Goal: Information Seeking & Learning: Check status

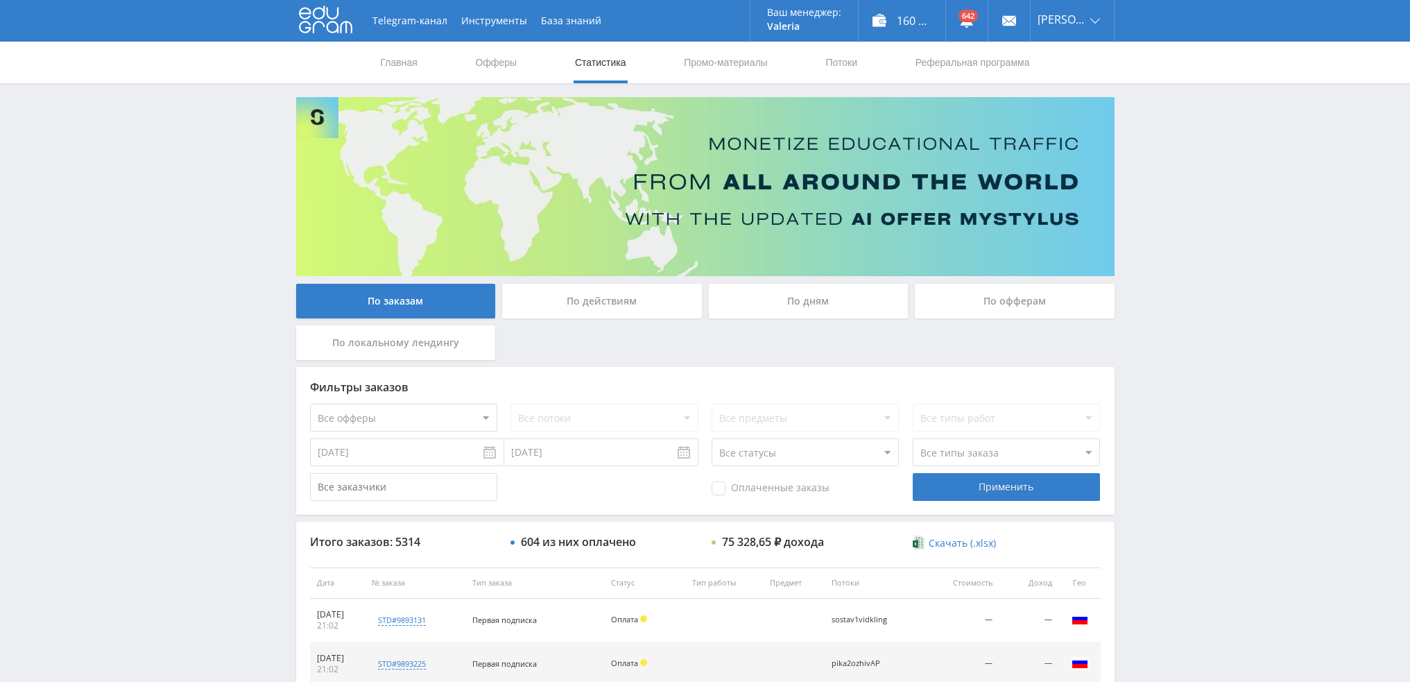
scroll to position [480, 0]
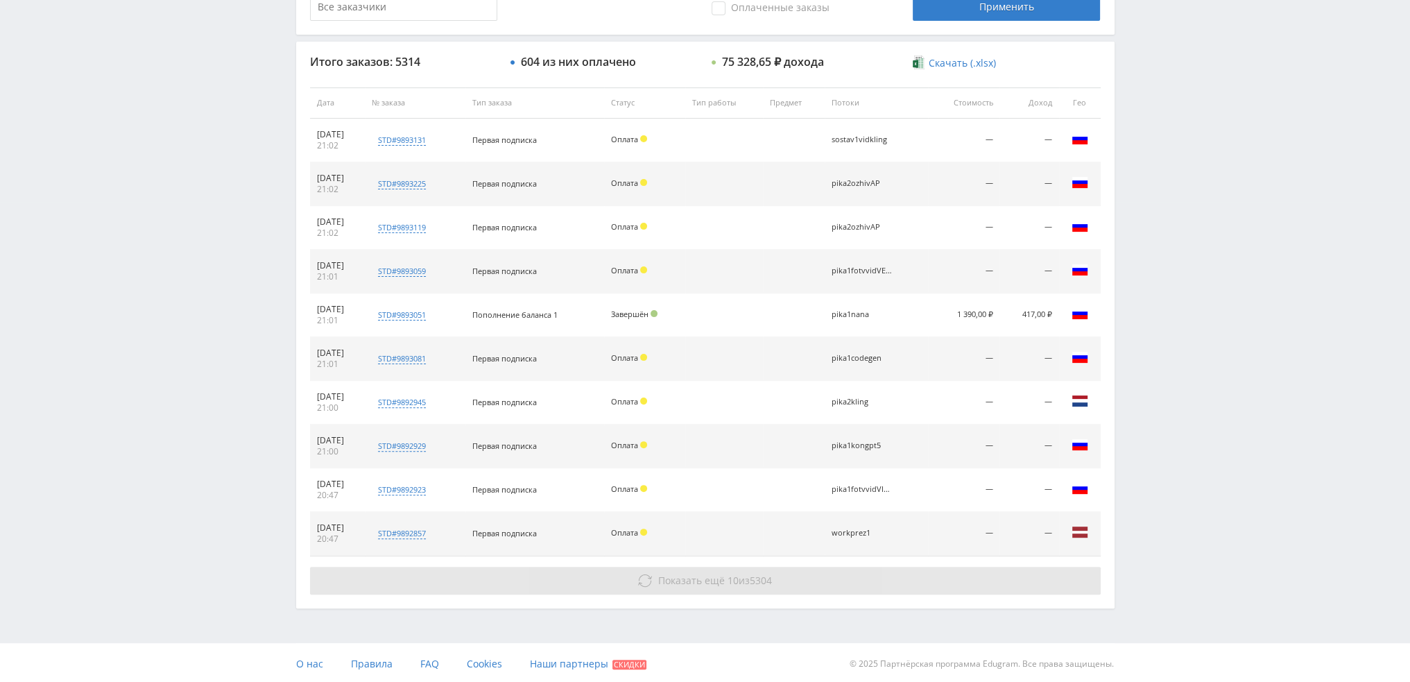
click at [735, 585] on button "Показать ещё 10 из 5304" at bounding box center [705, 581] width 791 height 28
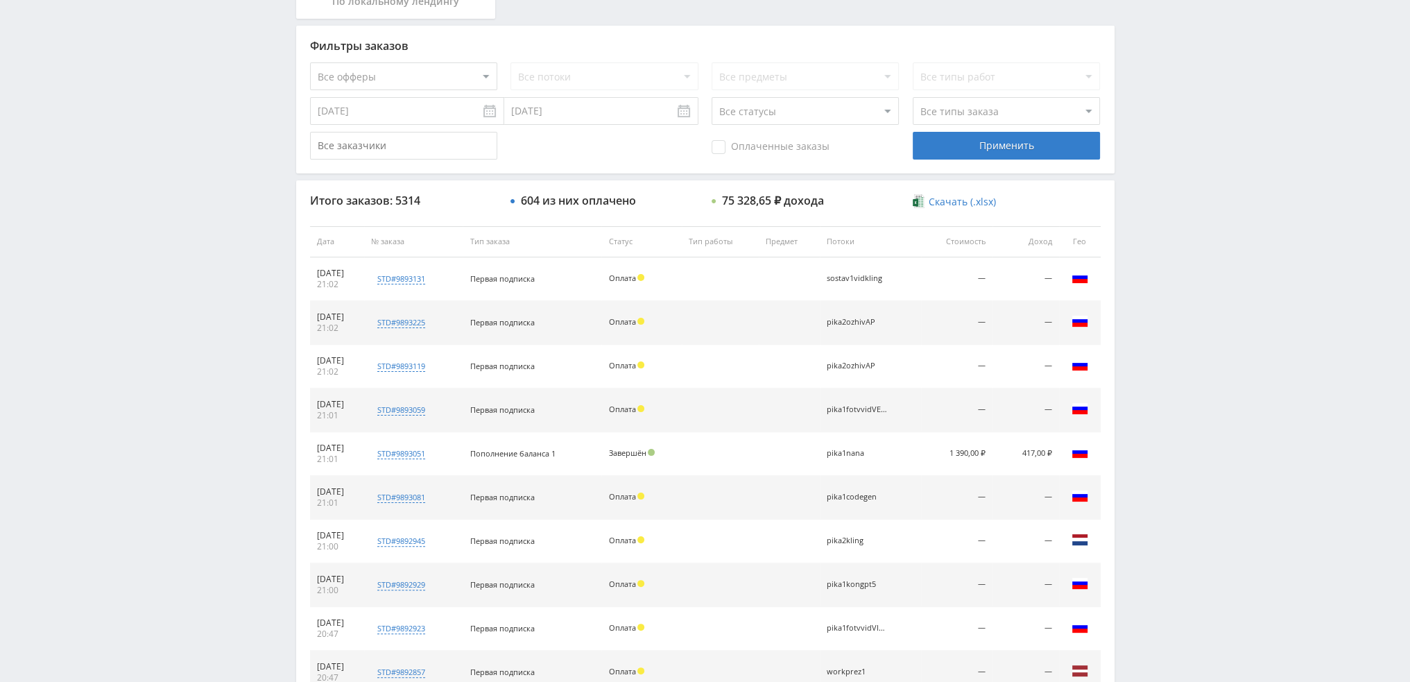
scroll to position [0, 0]
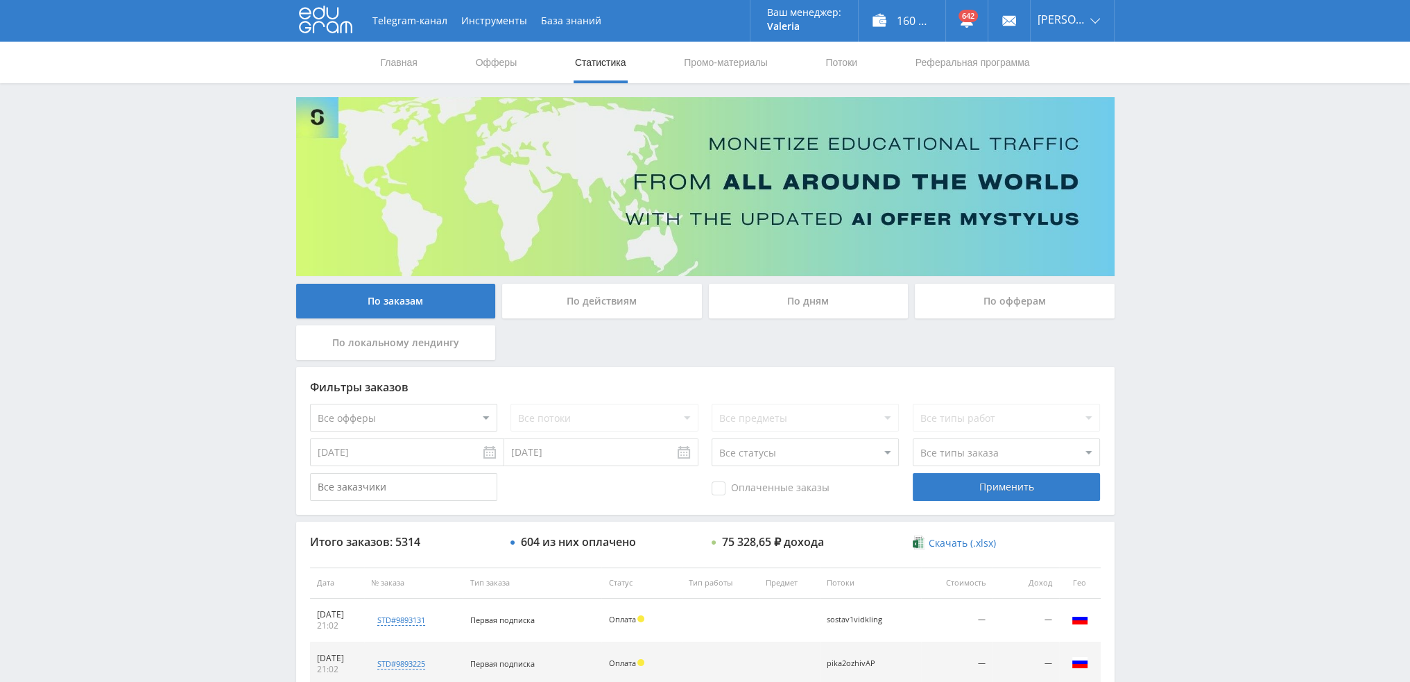
click at [760, 302] on div "По дням" at bounding box center [809, 301] width 200 height 35
click at [0, 0] on input "По дням" at bounding box center [0, 0] width 0 height 0
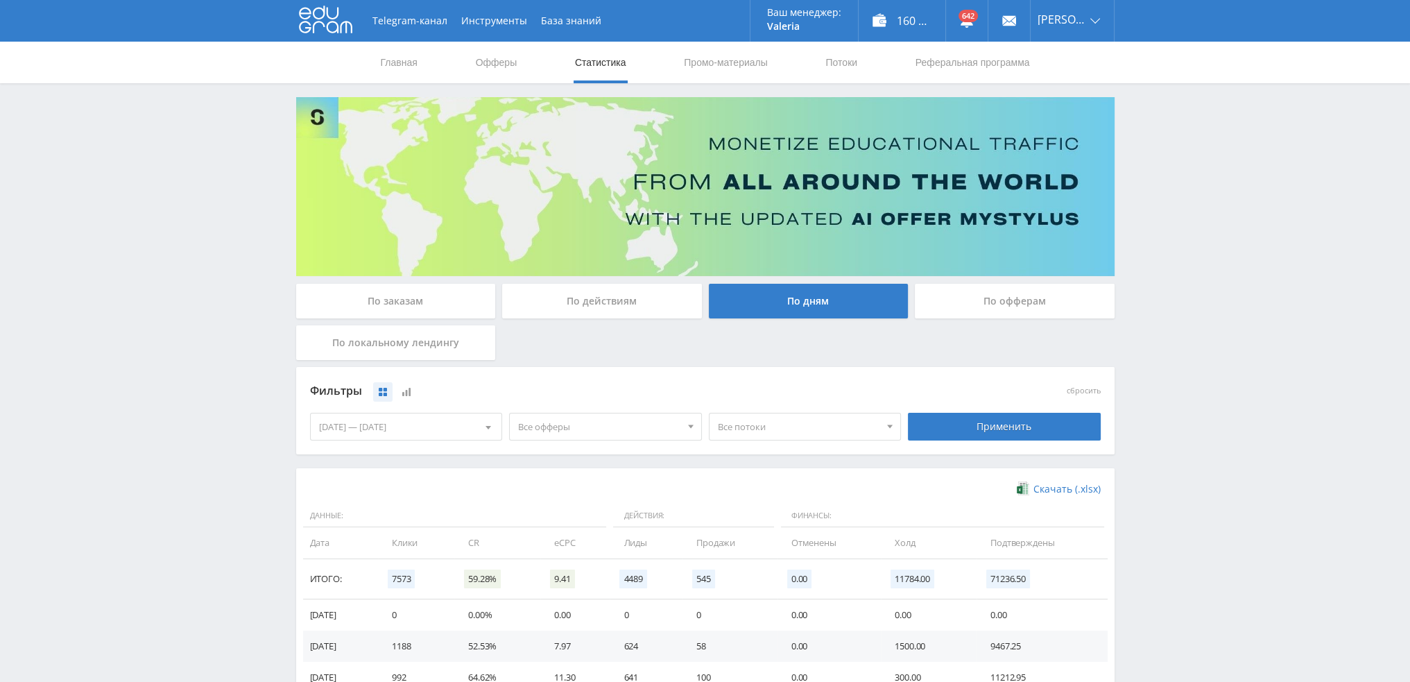
scroll to position [208, 0]
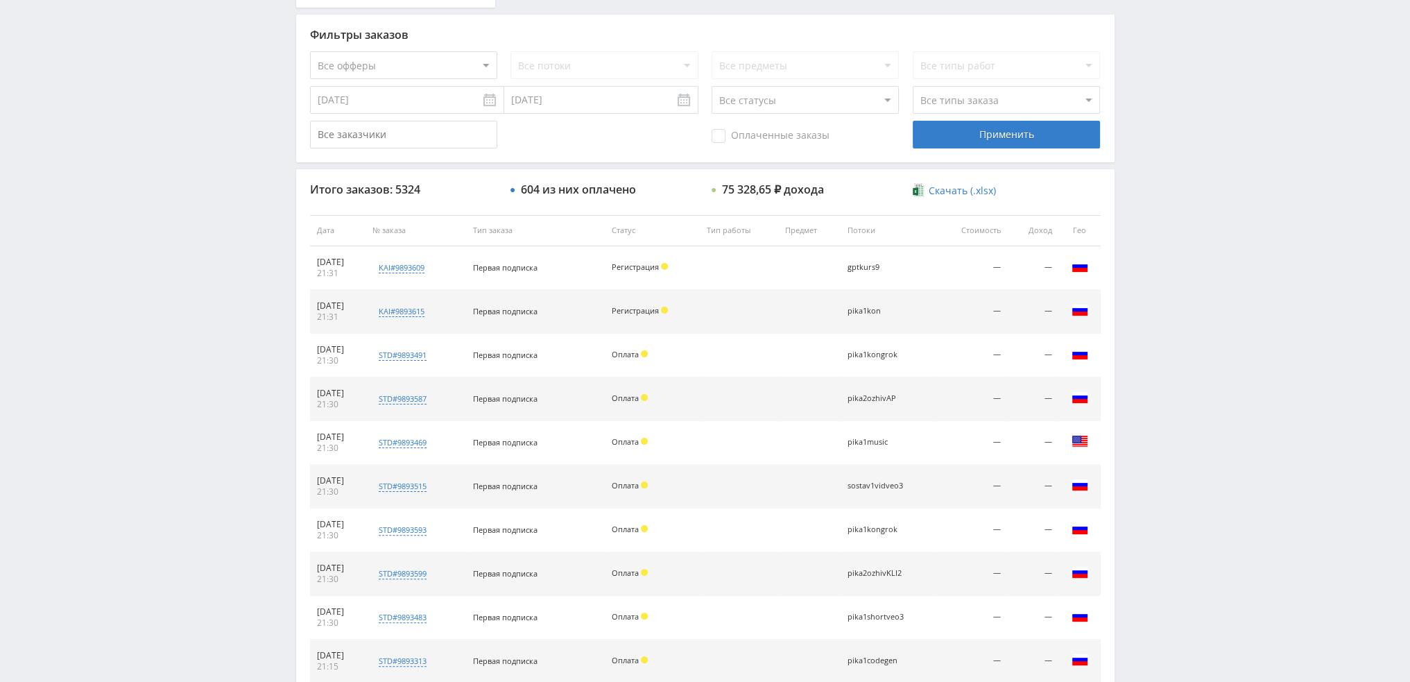
scroll to position [133, 0]
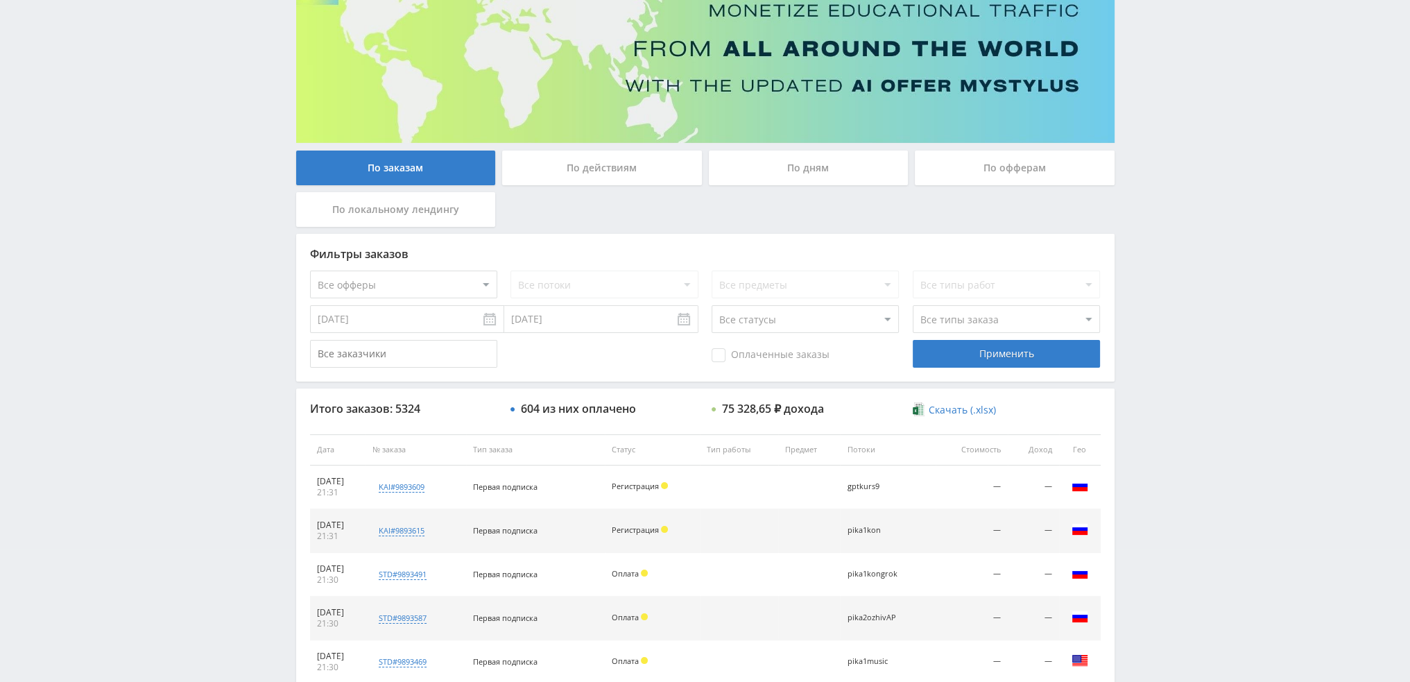
click at [810, 166] on div "По дням" at bounding box center [809, 168] width 200 height 35
click at [0, 0] on input "По дням" at bounding box center [0, 0] width 0 height 0
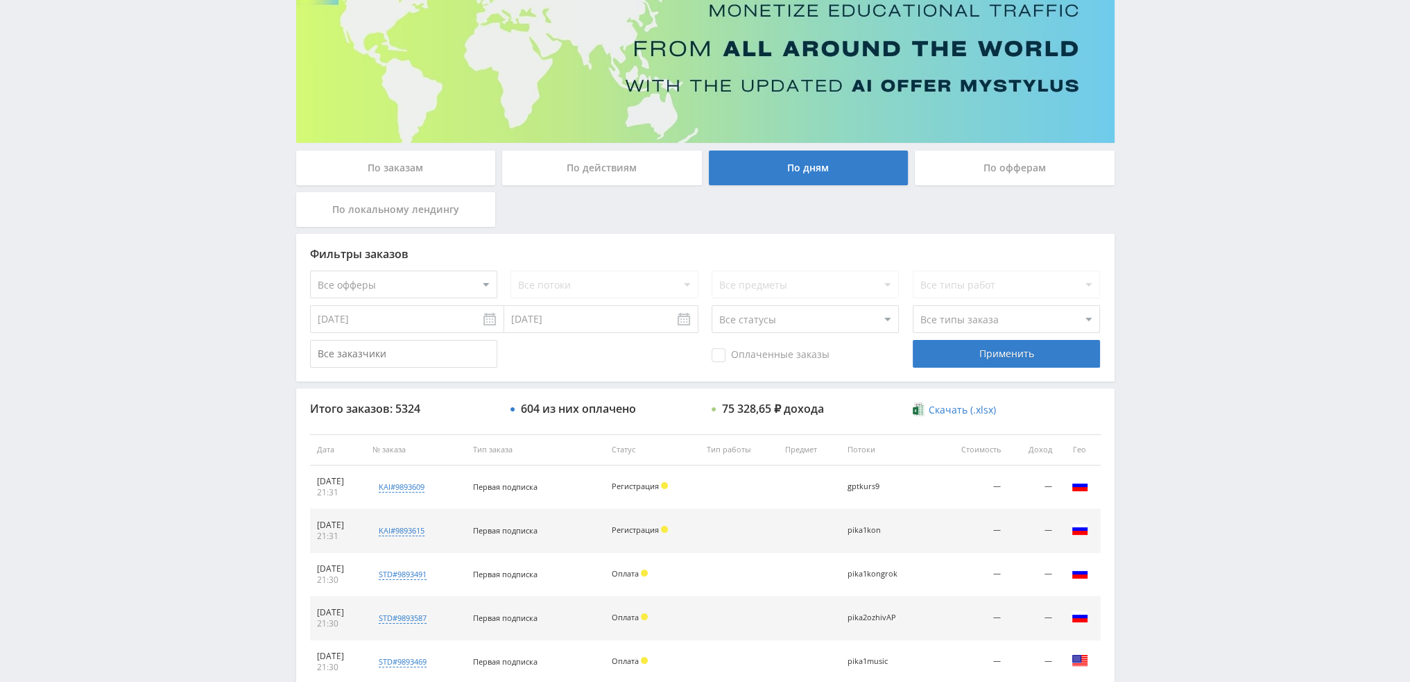
scroll to position [0, 0]
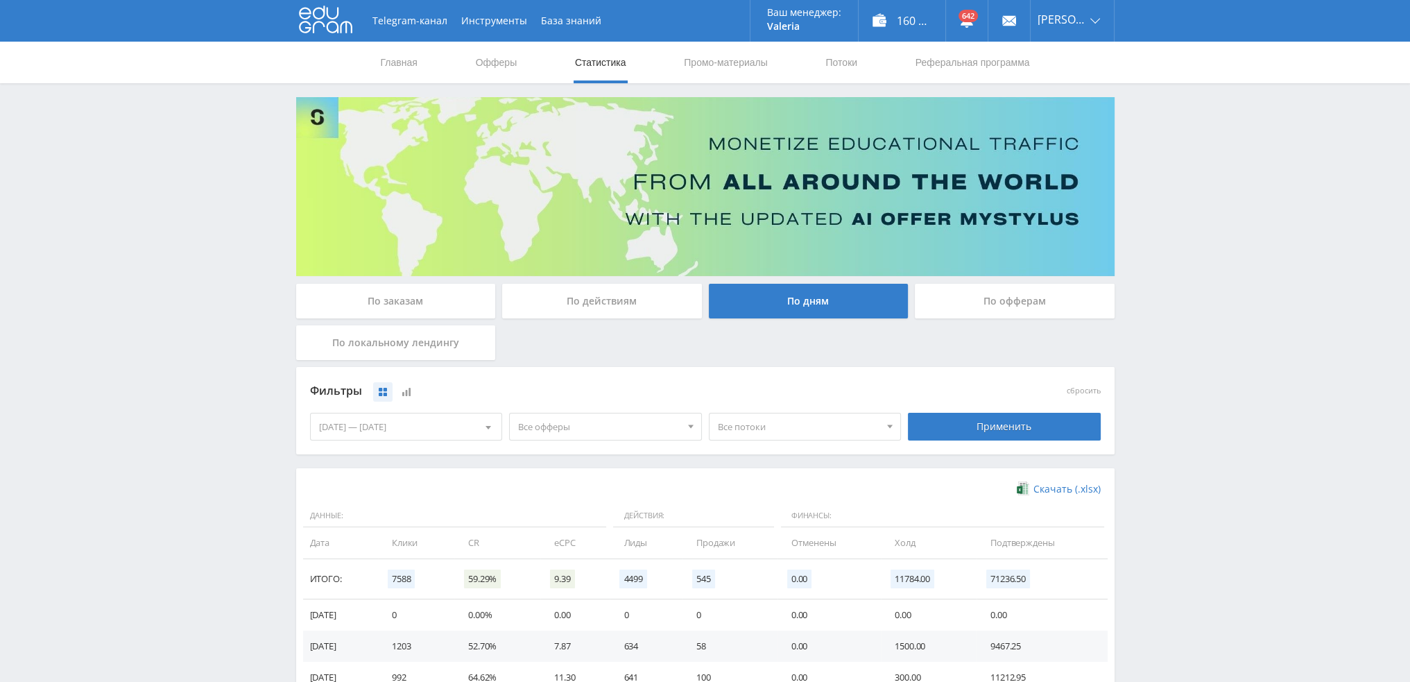
click at [629, 427] on span "Все офферы" at bounding box center [599, 426] width 162 height 26
click at [616, 573] on button "Study AI (RevShare)" at bounding box center [605, 571] width 191 height 19
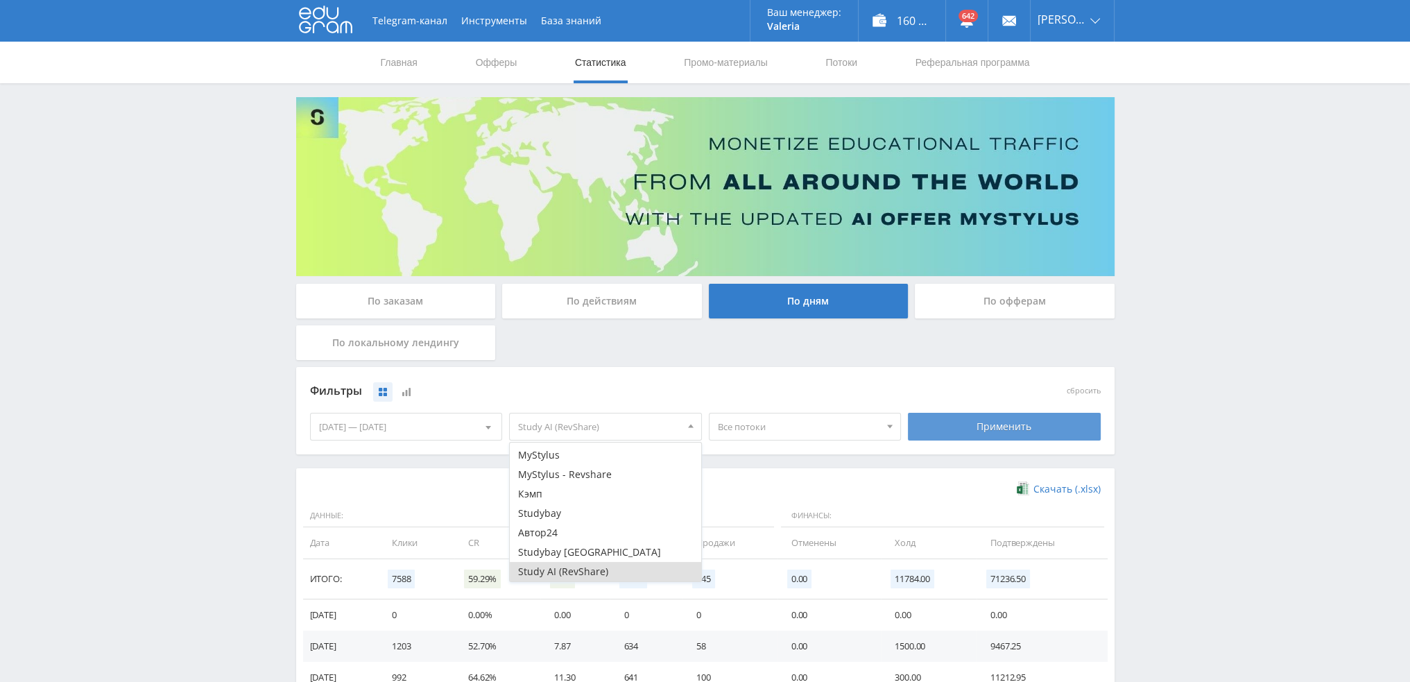
click at [977, 423] on div "Применить" at bounding box center [1004, 427] width 193 height 28
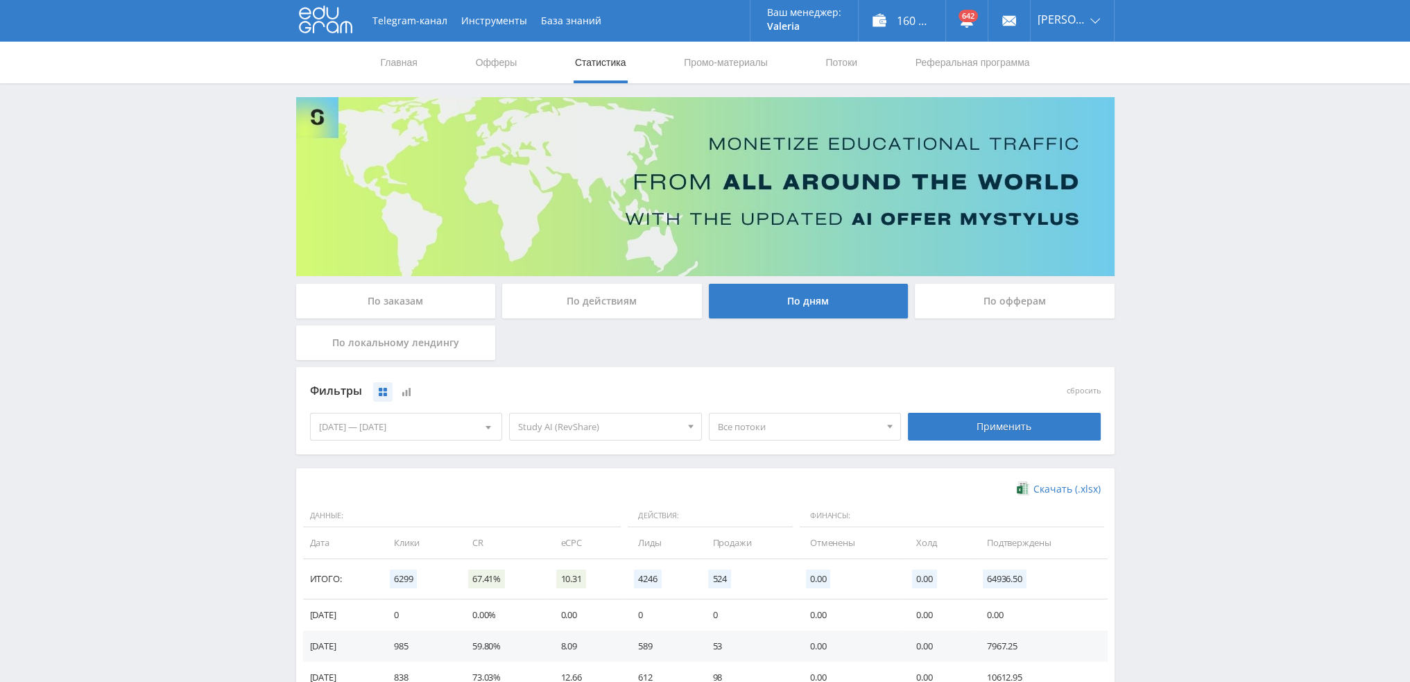
click at [749, 430] on span "Все потоки" at bounding box center [799, 426] width 162 height 26
click at [758, 472] on button "sostav1vidaniph" at bounding box center [805, 471] width 191 height 19
drag, startPoint x: 758, startPoint y: 491, endPoint x: 757, endPoint y: 502, distance: 10.4
click at [758, 493] on button "sostav1vidanim" at bounding box center [805, 490] width 191 height 19
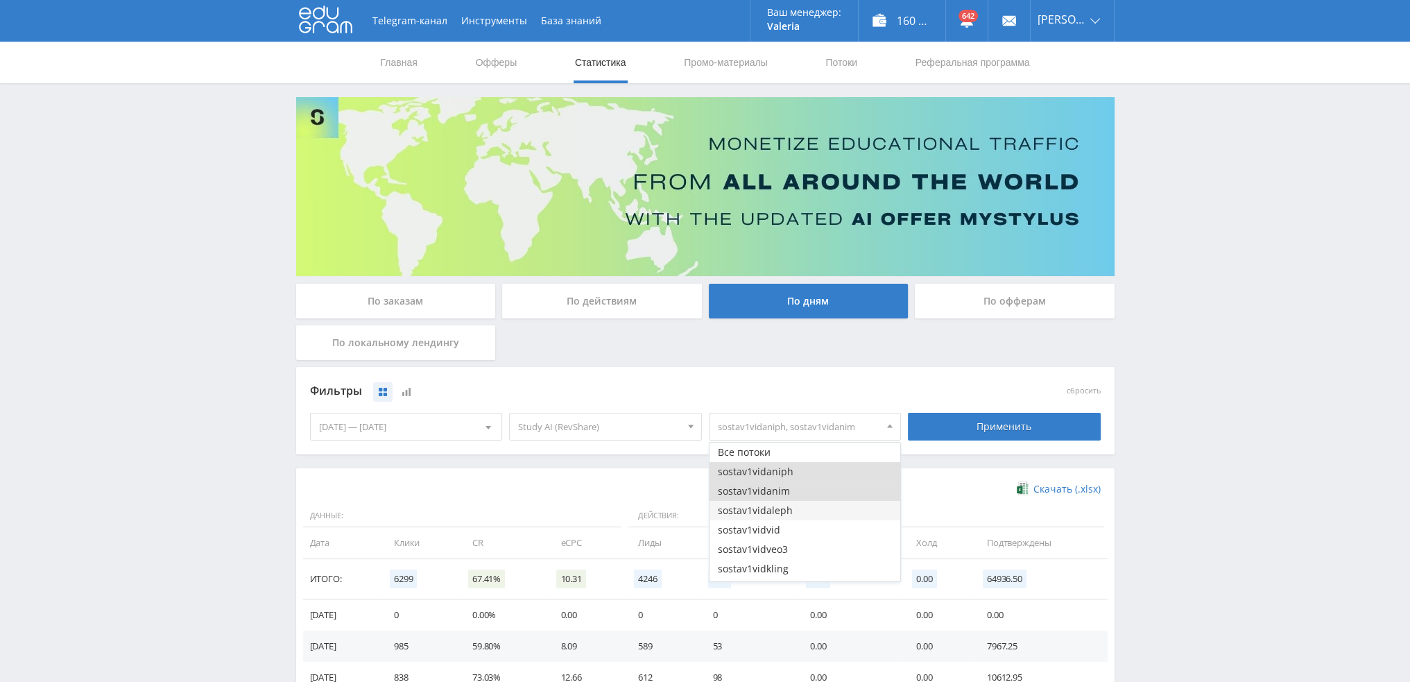
click at [755, 510] on button "sostav1vidaleph" at bounding box center [805, 510] width 191 height 19
click at [754, 533] on button "sostav1vidvid" at bounding box center [805, 529] width 191 height 19
drag, startPoint x: 753, startPoint y: 547, endPoint x: 753, endPoint y: 557, distance: 9.7
click at [753, 552] on button "sostav1vidveo3" at bounding box center [805, 549] width 191 height 19
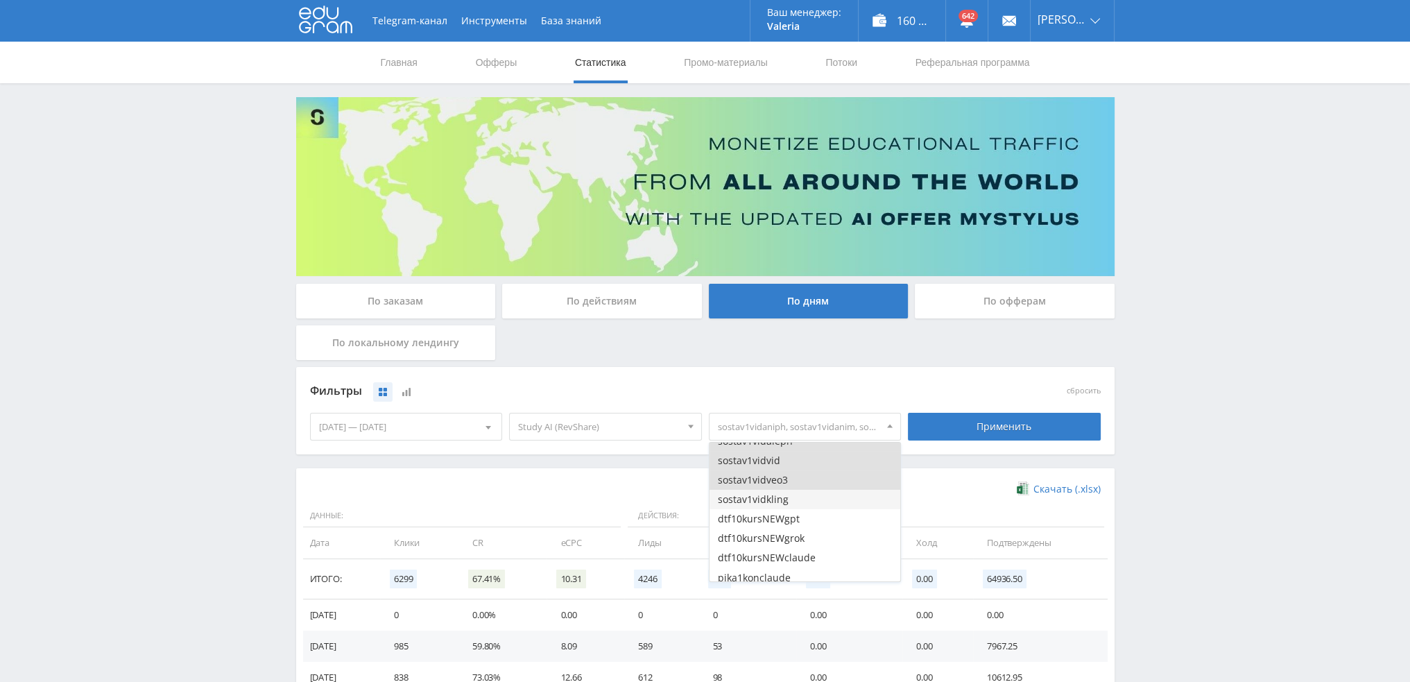
click at [760, 503] on button "sostav1vidkling" at bounding box center [805, 499] width 191 height 19
click at [1015, 422] on div "Применить" at bounding box center [1004, 427] width 193 height 28
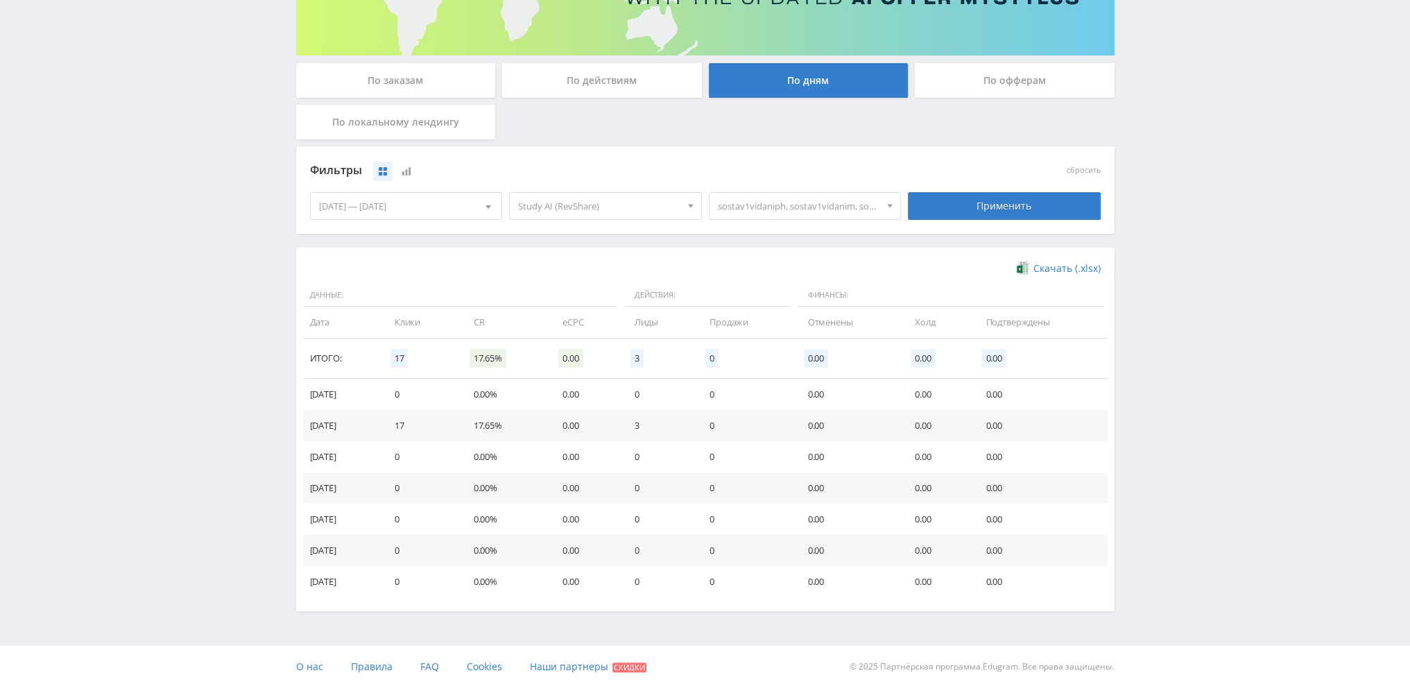
scroll to position [225, 0]
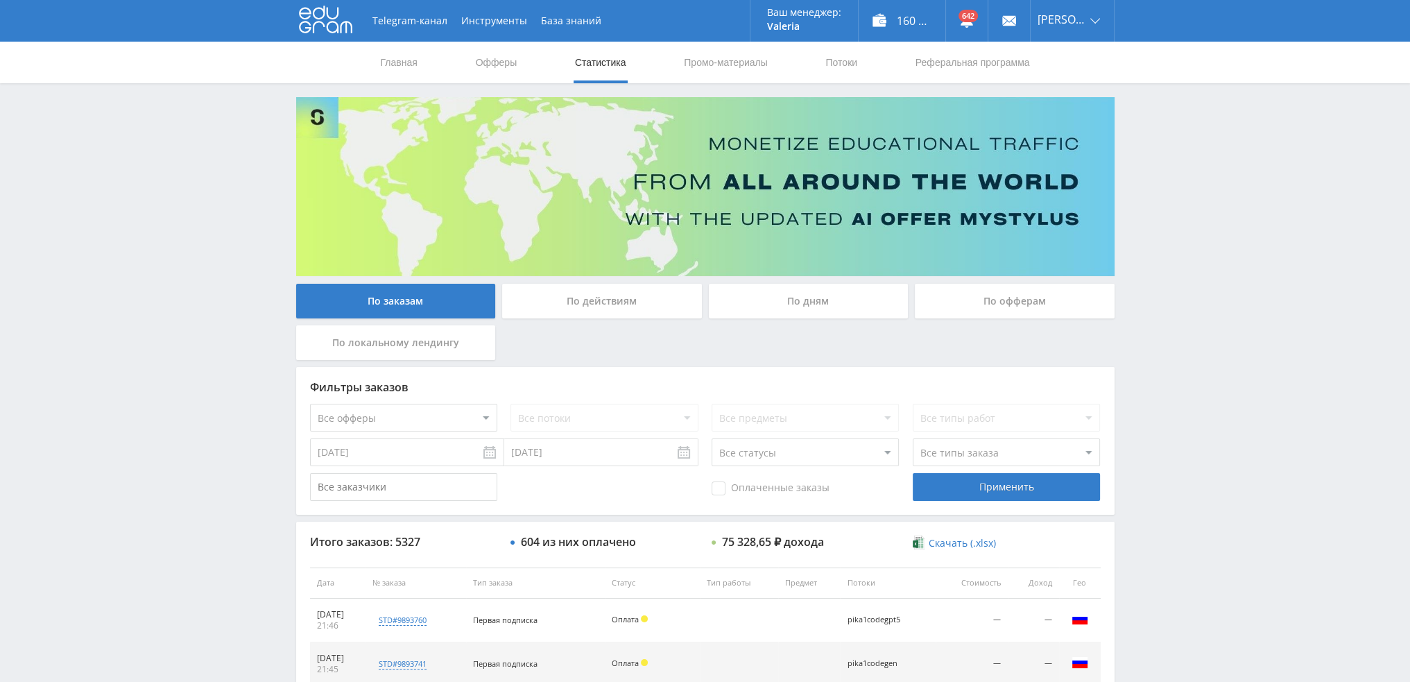
click at [823, 307] on div "По дням" at bounding box center [809, 301] width 200 height 35
click at [0, 0] on input "По дням" at bounding box center [0, 0] width 0 height 0
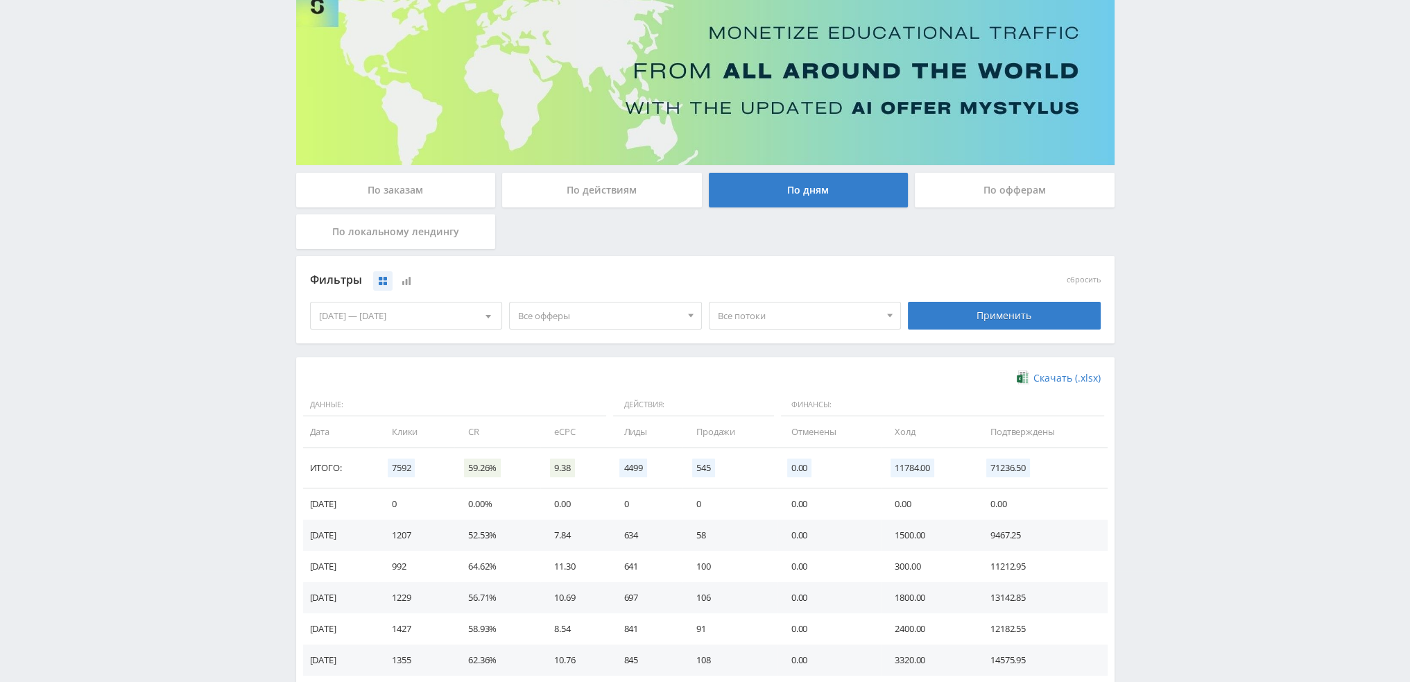
scroll to position [139, 0]
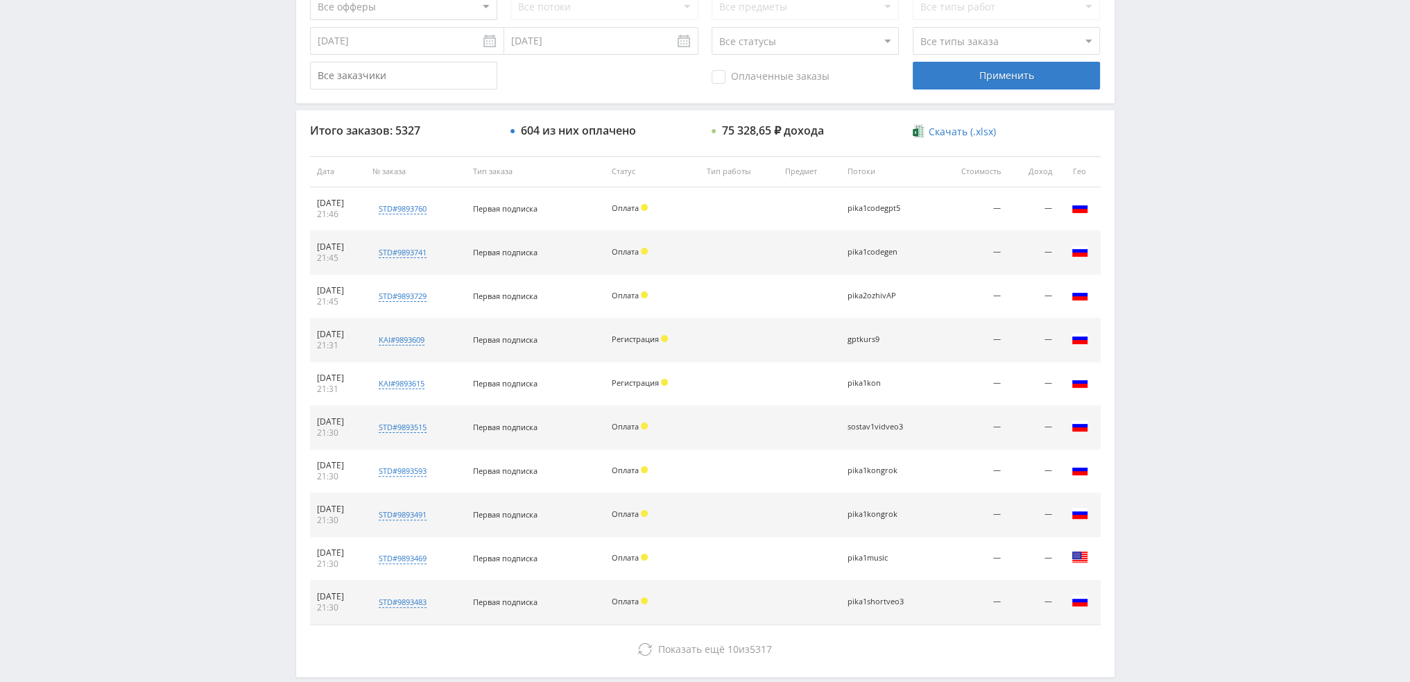
scroll to position [416, 0]
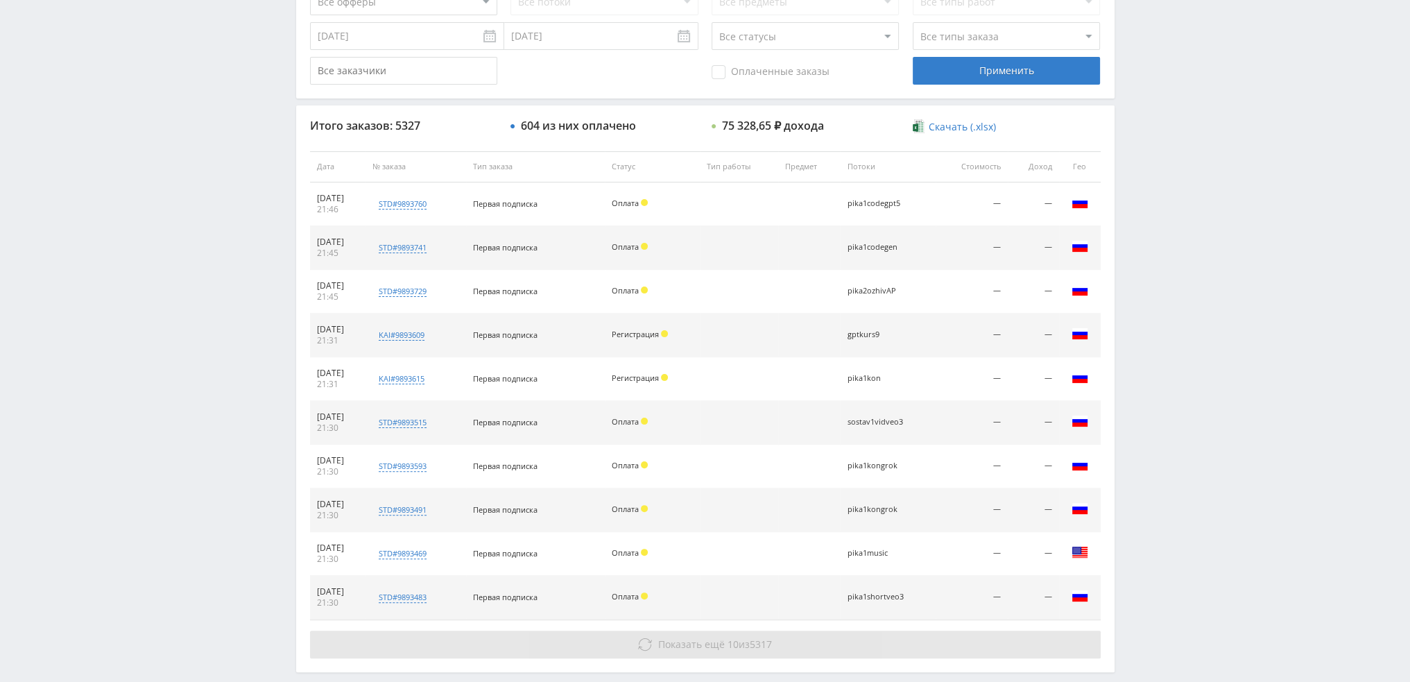
click at [706, 651] on button "Показать ещё 10 из 5317" at bounding box center [705, 645] width 791 height 28
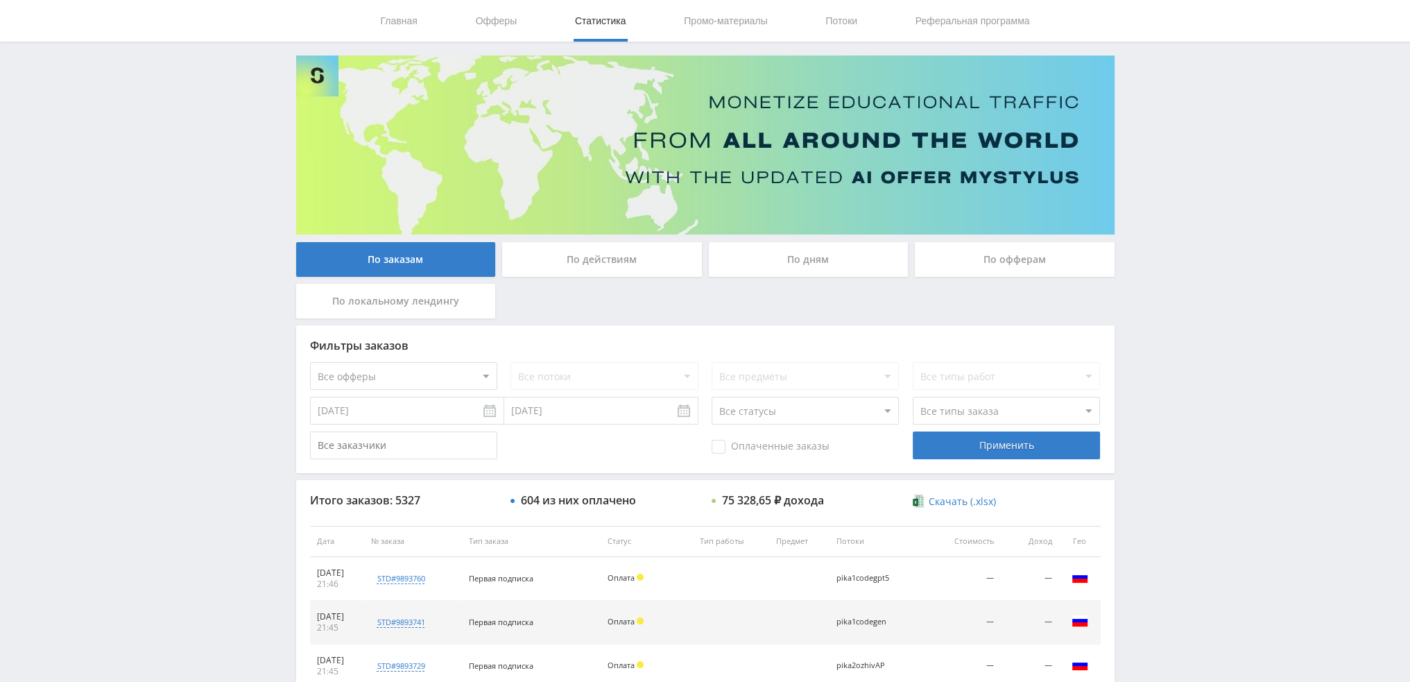
scroll to position [0, 0]
